Goal: Information Seeking & Learning: Learn about a topic

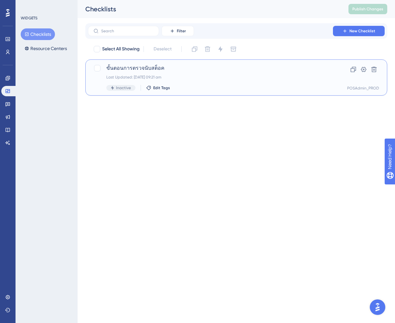
click at [144, 67] on span "ขั้นตอนการตรวจนับสต็อค" at bounding box center [210, 68] width 208 height 8
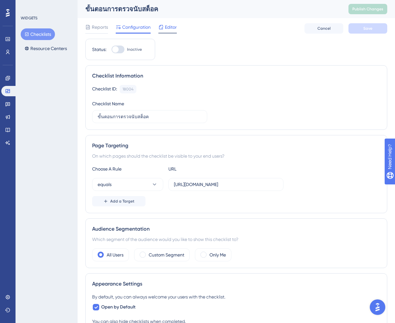
click at [169, 28] on span "Editor" at bounding box center [171, 27] width 12 height 8
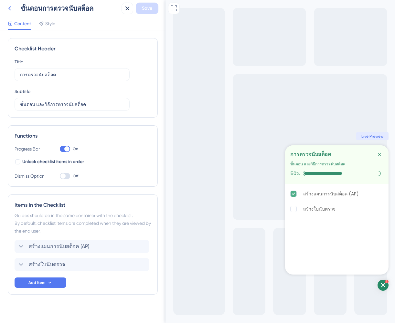
click at [11, 10] on icon at bounding box center [10, 9] width 8 height 8
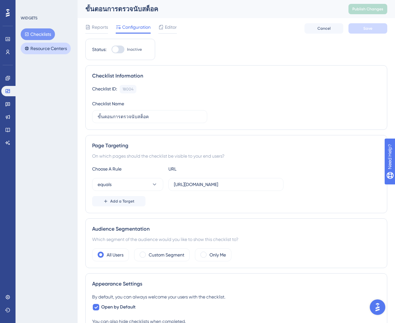
click at [43, 45] on button "Resource Centers" at bounding box center [46, 49] width 50 height 12
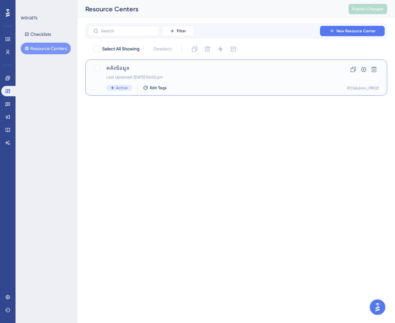
click at [158, 73] on div "คลังข้อมูล Last Updated: [DATE] 06:02 pm Active Edit Tags" at bounding box center [210, 77] width 208 height 27
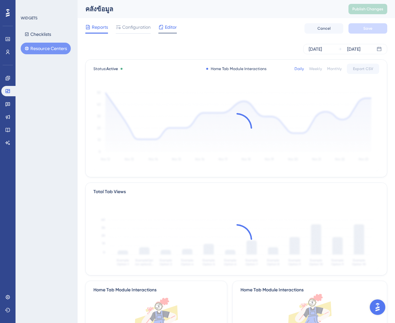
click at [168, 29] on span "Editor" at bounding box center [171, 27] width 12 height 8
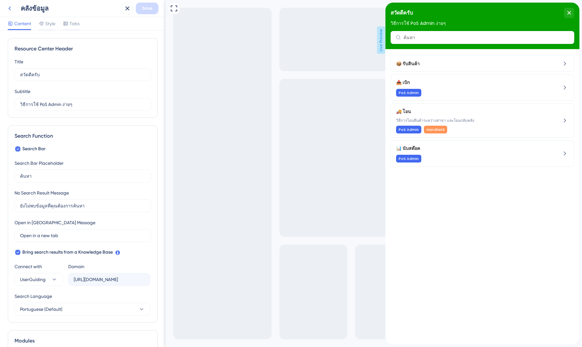
click at [9, 9] on icon at bounding box center [9, 8] width 3 height 4
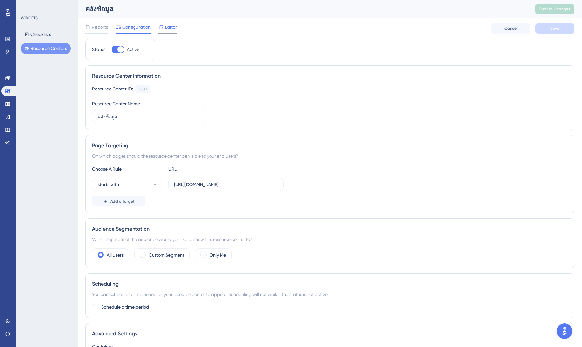
click at [161, 27] on icon at bounding box center [160, 27] width 5 height 5
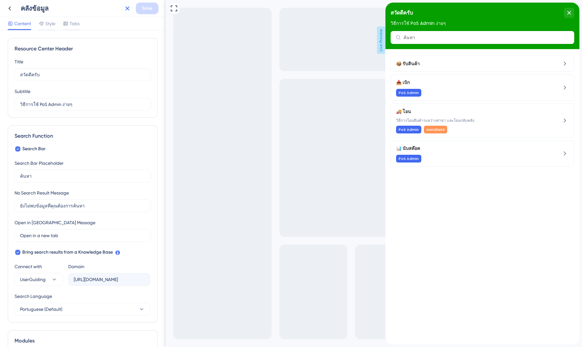
click at [125, 6] on icon at bounding box center [128, 9] width 8 height 8
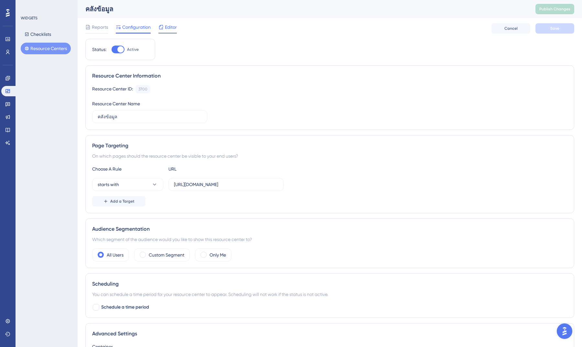
click at [171, 30] on span "Editor" at bounding box center [171, 27] width 12 height 8
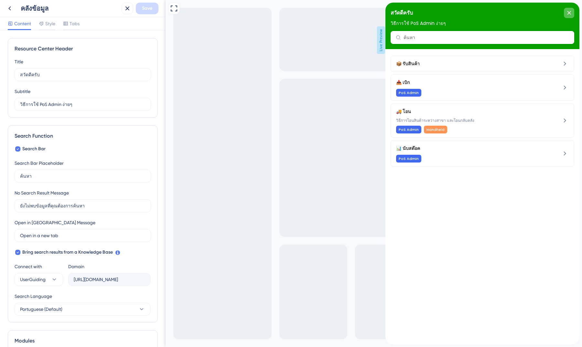
click at [395, 16] on div "close resource center" at bounding box center [569, 13] width 10 height 10
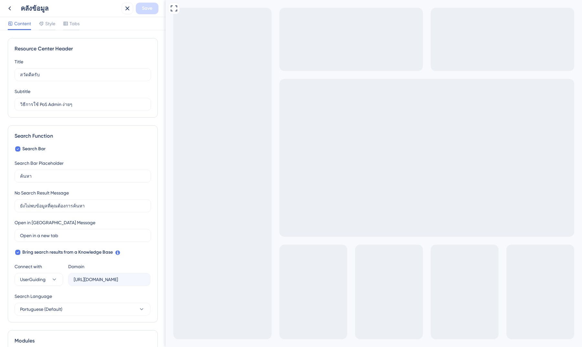
drag, startPoint x: 316, startPoint y: 391, endPoint x: 381, endPoint y: 453, distance: 89.7
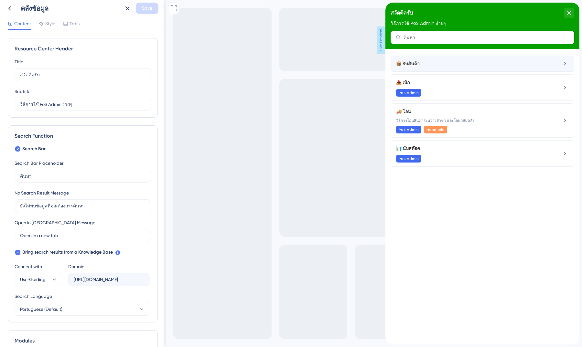
click at [395, 62] on span "📦 รับสินค้า" at bounding box center [460, 64] width 128 height 8
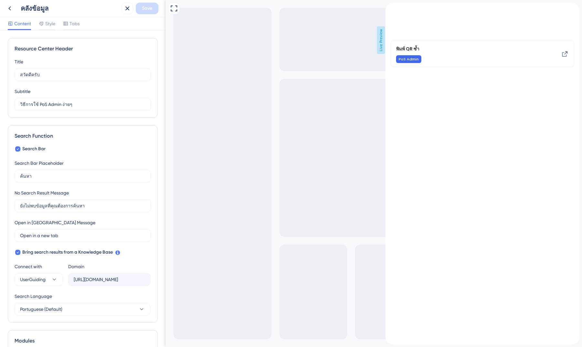
click at [390, 14] on div "รับสินค้า" at bounding box center [482, 19] width 194 height 32
click at [391, 8] on icon "back to header" at bounding box center [387, 5] width 5 height 5
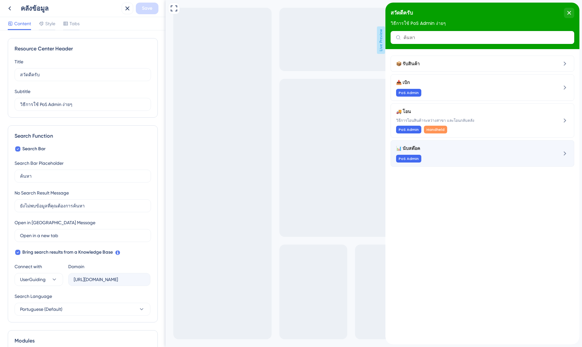
click at [395, 154] on div "📊 นับสต๊อค PoS Admin" at bounding box center [465, 154] width 138 height 18
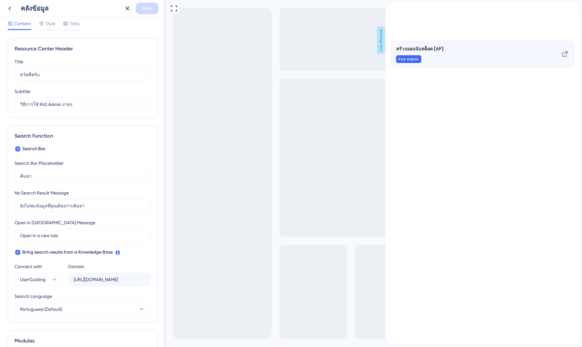
click at [395, 57] on div "สร้างแผนนับสต็อค (AP) PoS Admin" at bounding box center [465, 54] width 138 height 18
click at [395, 58] on div "สร้างแผนนับสต็อค (AP) PoS Admin" at bounding box center [465, 54] width 138 height 18
click at [395, 59] on div "สร้างแผนนับสต็อค (AP) PoS Admin" at bounding box center [483, 54] width 184 height 27
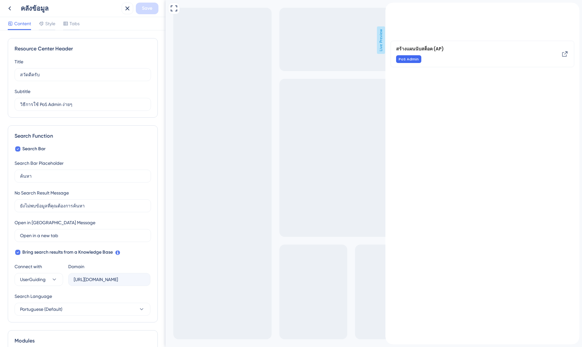
click at [390, 8] on icon "back to header" at bounding box center [388, 5] width 5 height 5
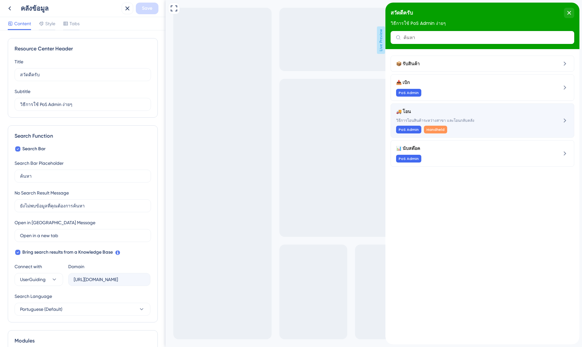
click at [395, 116] on div "🚚 โอน วิธีการโอนสินค้าระหว่างสาขา และโอนกลับคลัง PoS Admin Handheld" at bounding box center [465, 121] width 138 height 26
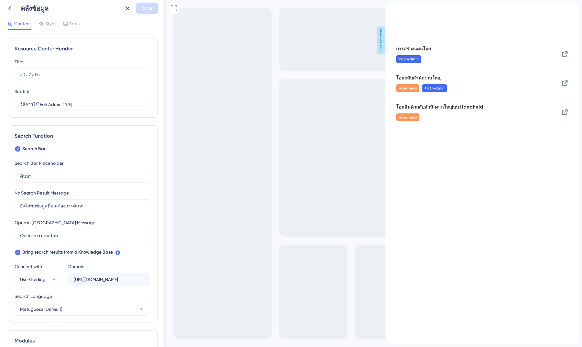
click at [395, 44] on div "การสร้างแผนโอน PoS Admin โอนกลับสำนักงานใหญ่ Handheld PoS Admin โอนสินค้ากลับสำ…" at bounding box center [482, 189] width 194 height 310
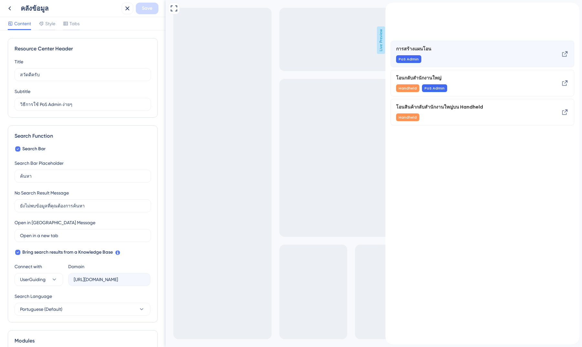
click at [395, 53] on span "การสร้างแผนโอน" at bounding box center [413, 49] width 35 height 8
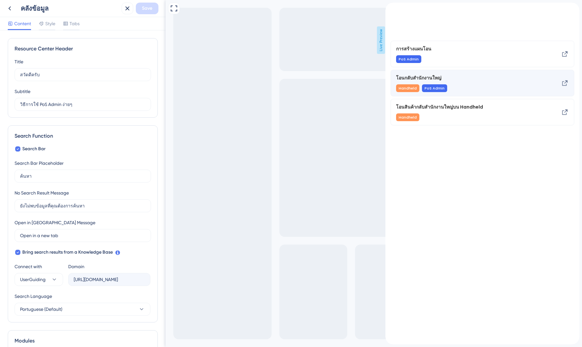
click at [395, 86] on div "โอนกลับสำนักงานใหญ่ Handheld PoS Admin" at bounding box center [465, 83] width 138 height 18
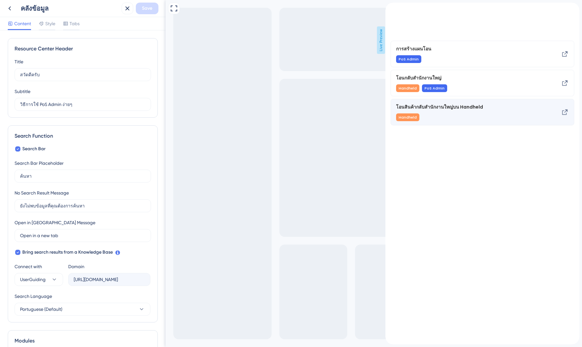
click at [395, 115] on div "โอนสินค้ากลับสำนักงานใหญ่บน Handheld Handheld" at bounding box center [465, 112] width 138 height 18
click at [391, 8] on icon "back to header" at bounding box center [387, 5] width 5 height 5
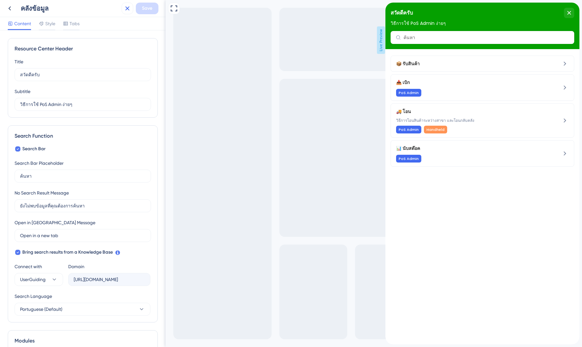
click at [126, 4] on button at bounding box center [128, 9] width 12 height 12
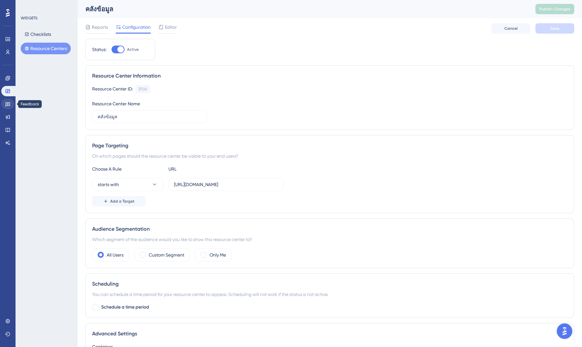
click at [8, 103] on icon at bounding box center [7, 104] width 5 height 5
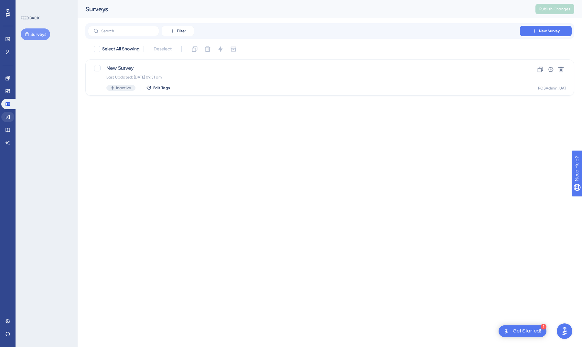
click at [6, 119] on icon at bounding box center [7, 116] width 5 height 5
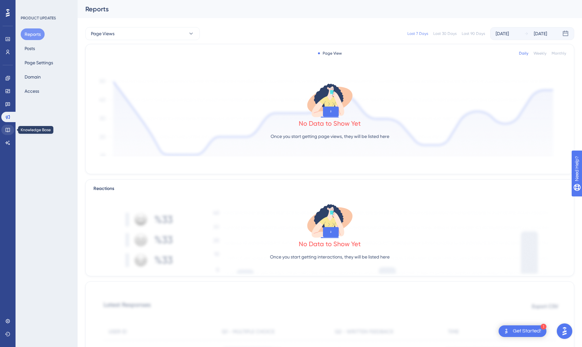
click at [6, 126] on link at bounding box center [7, 130] width 13 height 10
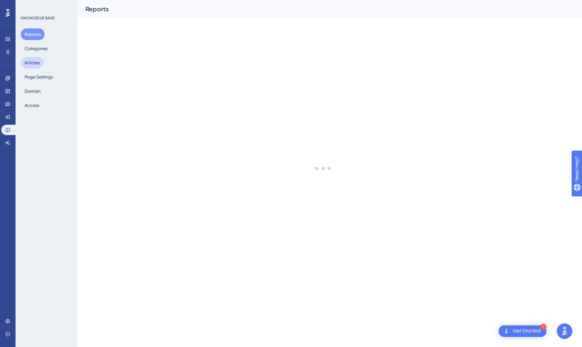
click at [37, 58] on button "Articles" at bounding box center [32, 63] width 23 height 12
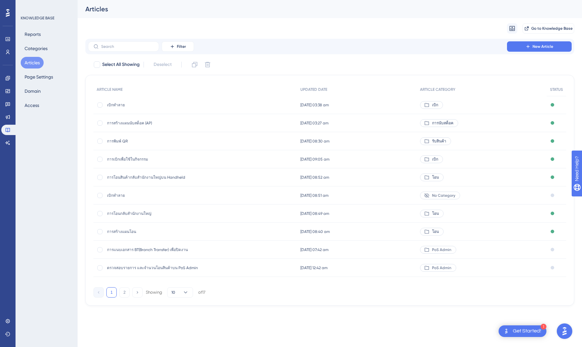
click at [134, 123] on span "การสร้างแผนนับสต็อค (AP)" at bounding box center [158, 123] width 103 height 5
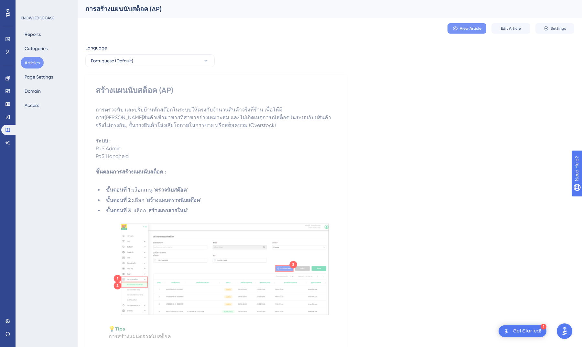
click at [395, 29] on span "View Article" at bounding box center [471, 28] width 22 height 5
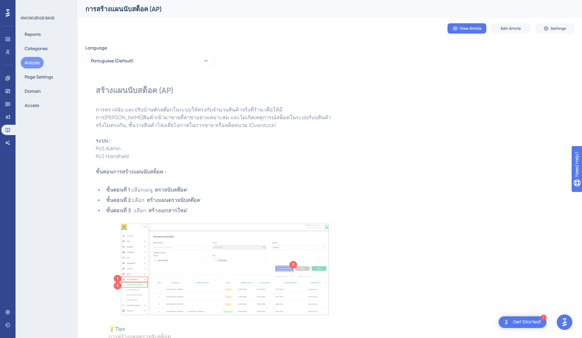
click at [37, 60] on button "Articles" at bounding box center [32, 63] width 23 height 12
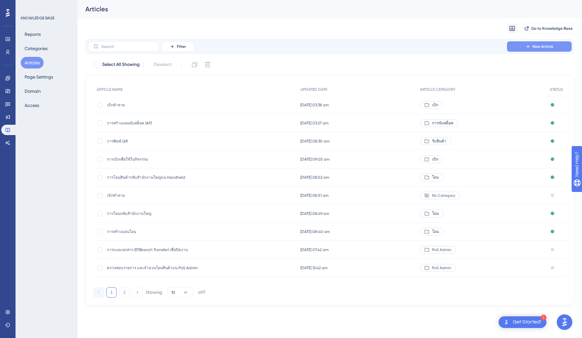
click at [395, 47] on span "New Article" at bounding box center [543, 46] width 21 height 5
